Goal: Task Accomplishment & Management: Use online tool/utility

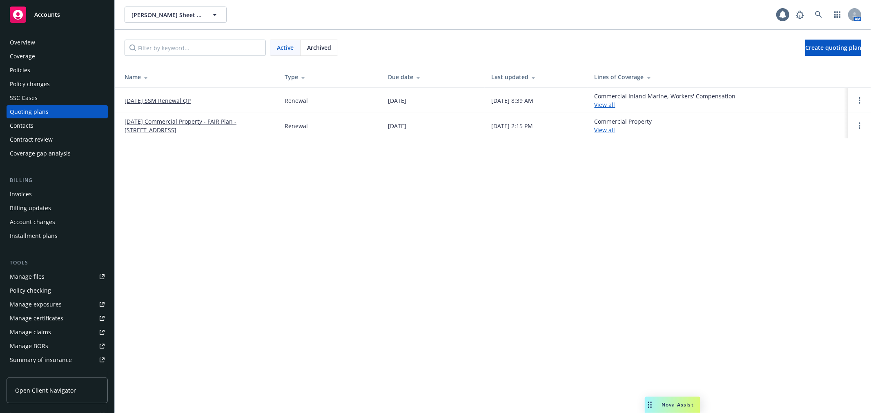
click at [176, 96] on link "[DATE] SSM Renewal QP" at bounding box center [158, 100] width 66 height 9
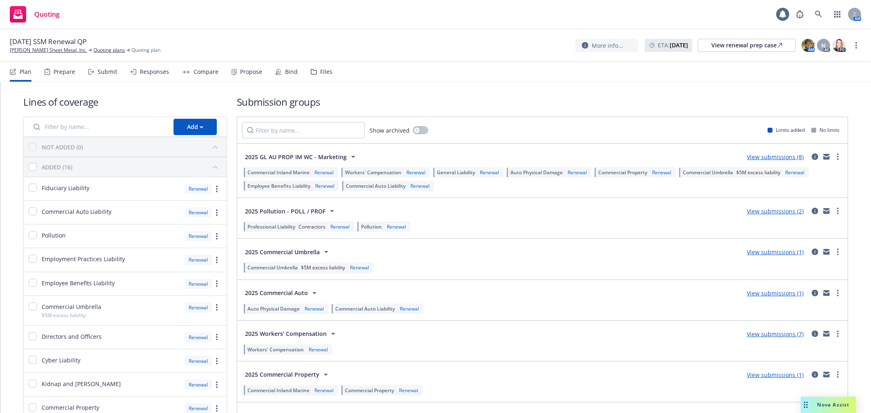
click at [246, 69] on div "Propose" at bounding box center [251, 72] width 22 height 7
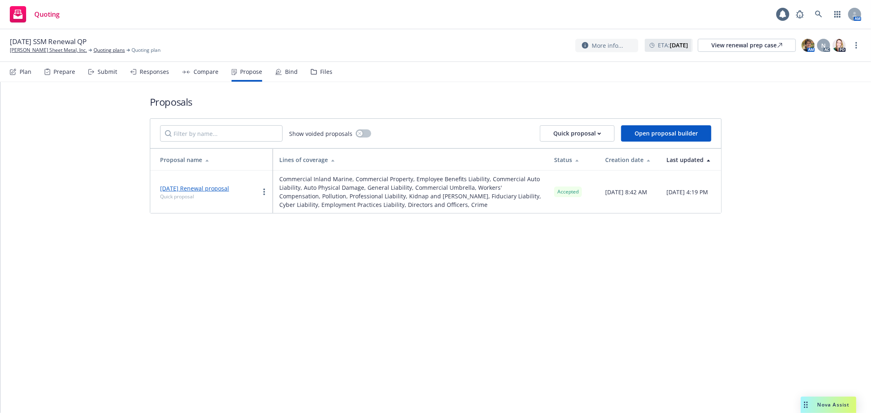
click at [285, 71] on div "Bind" at bounding box center [291, 72] width 13 height 7
